Goal: Go to known website: Access a specific website the user already knows

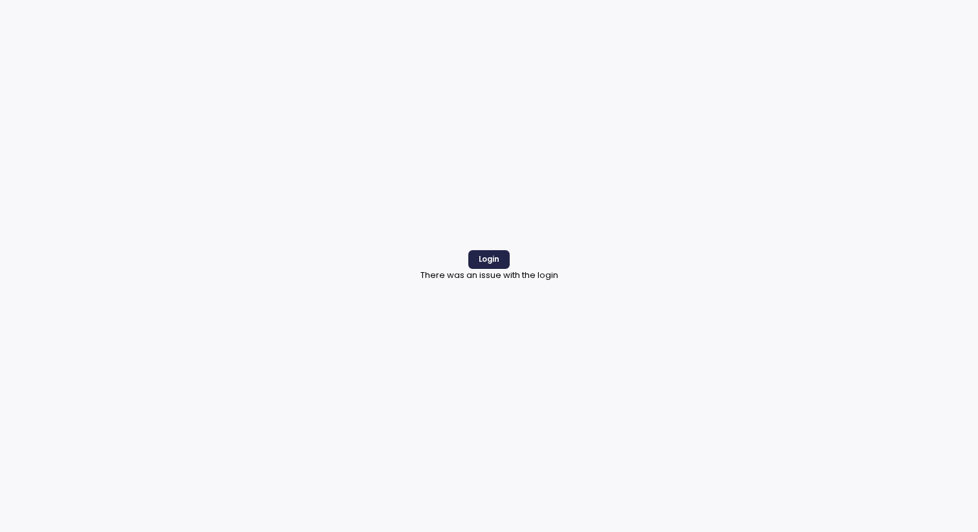
click at [488, 261] on span "Login" at bounding box center [489, 259] width 21 height 17
